Goal: Transaction & Acquisition: Purchase product/service

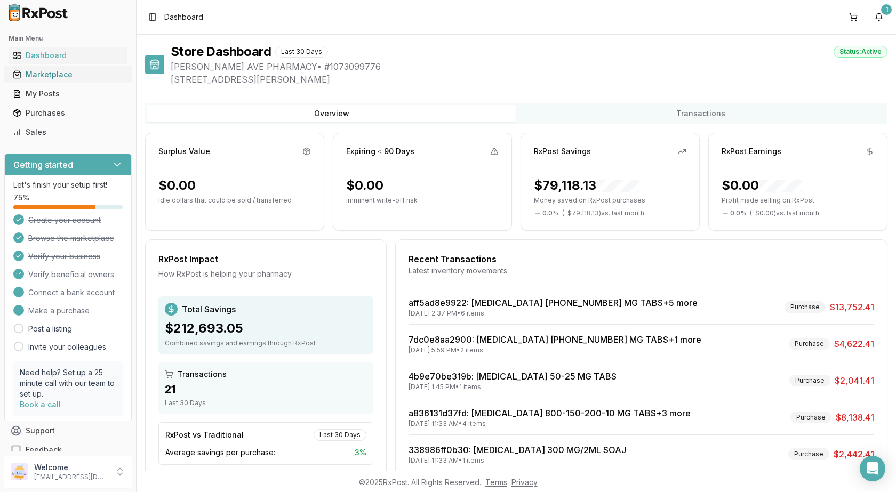
click at [76, 77] on div "Marketplace" at bounding box center [68, 74] width 110 height 11
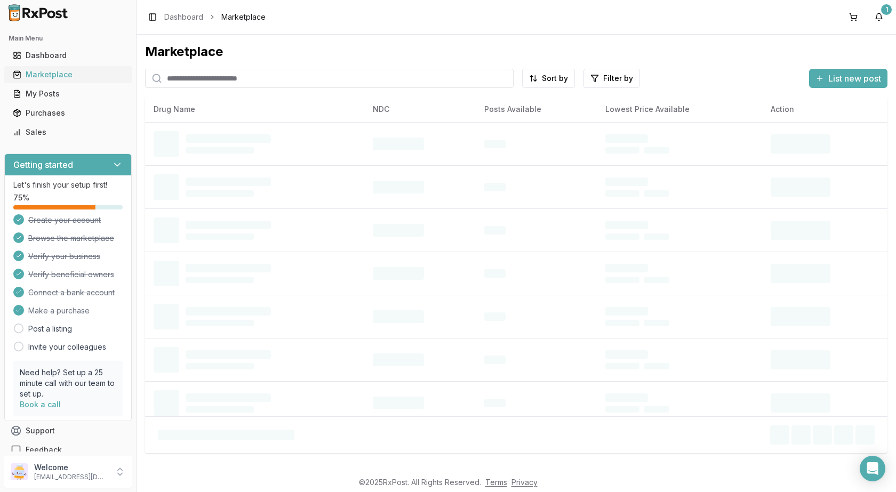
click at [49, 80] on link "Marketplace" at bounding box center [68, 74] width 119 height 19
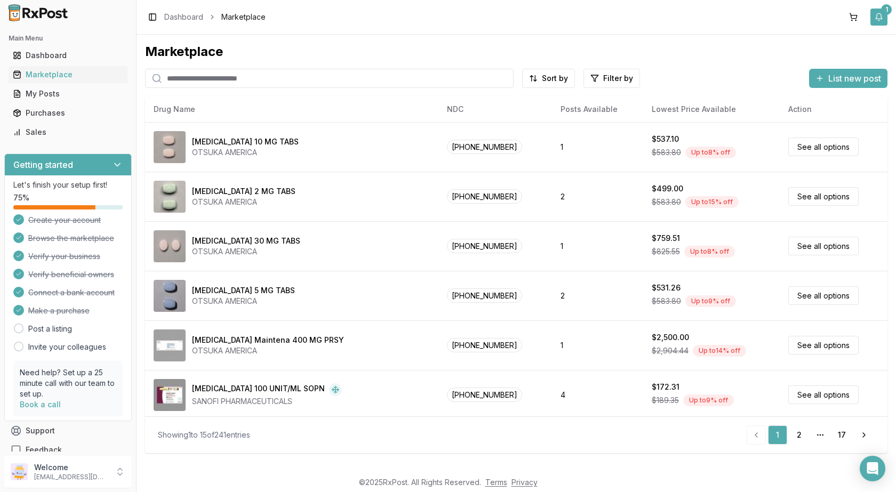
click at [881, 18] on button "1" at bounding box center [878, 17] width 17 height 17
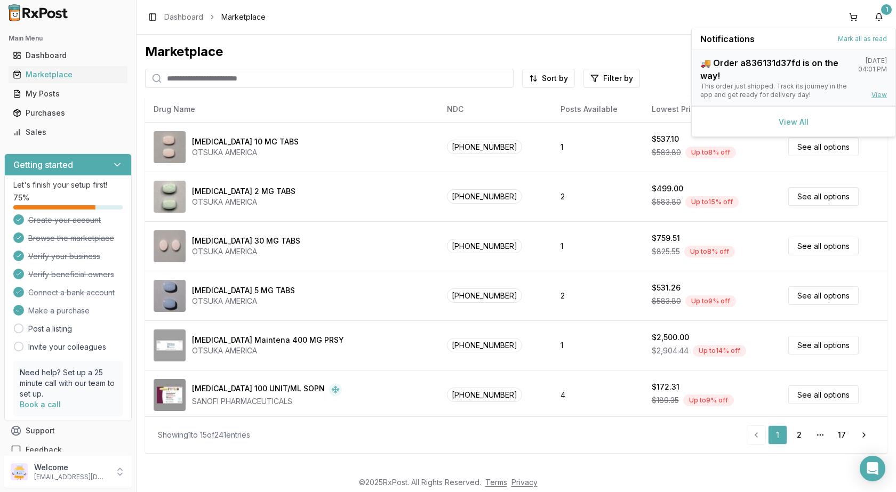
click at [884, 99] on link "View" at bounding box center [878, 95] width 15 height 9
